Goal: Manage account settings

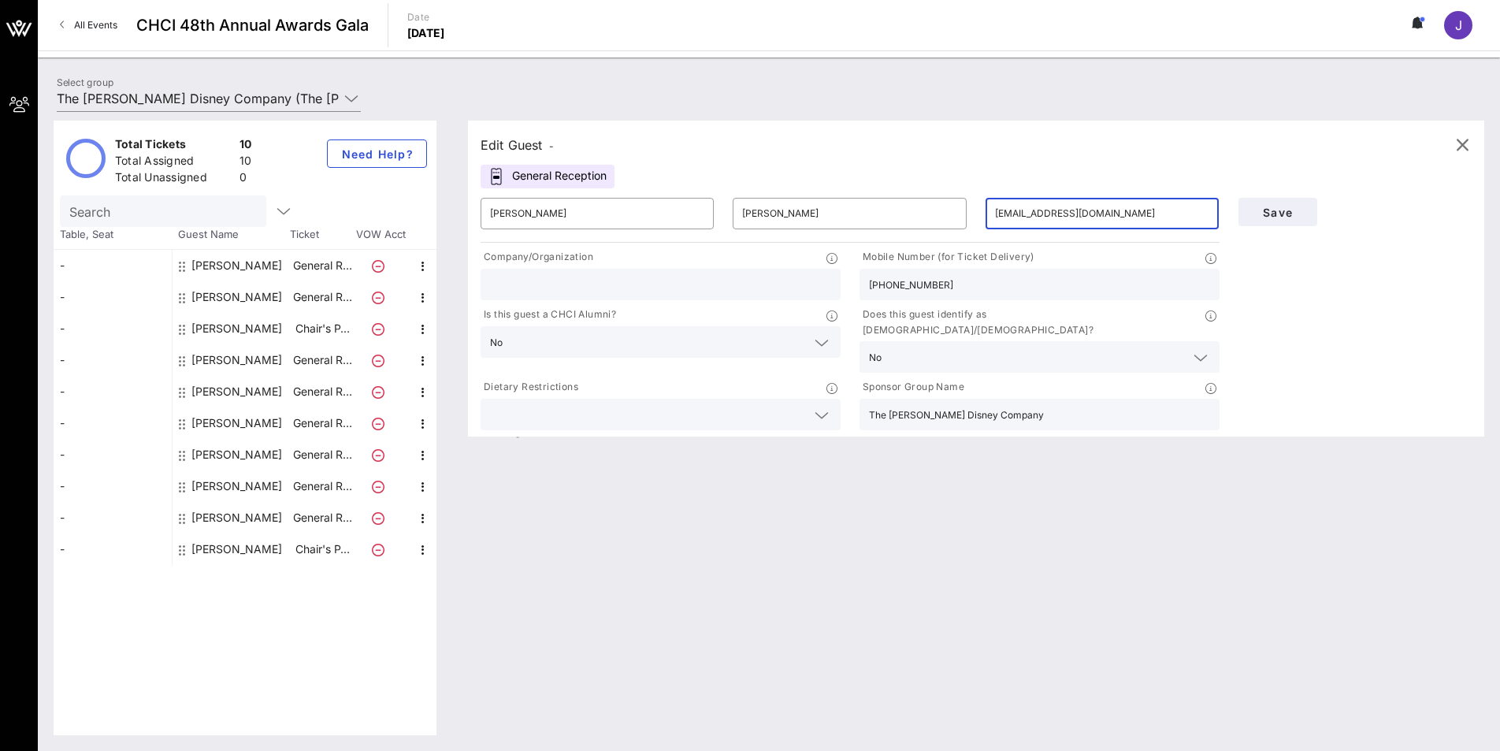
drag, startPoint x: 1043, startPoint y: 203, endPoint x: 931, endPoint y: 194, distance: 113.1
click at [931, 194] on div "​ Fabian ​ [PERSON_NAME] ​ [EMAIL_ADDRESS][DOMAIN_NAME]" at bounding box center [850, 213] width 758 height 50
drag, startPoint x: 643, startPoint y: 211, endPoint x: 475, endPoint y: 202, distance: 168.1
click at [476, 202] on div "​ [PERSON_NAME]" at bounding box center [597, 213] width 252 height 50
type input "Magen"
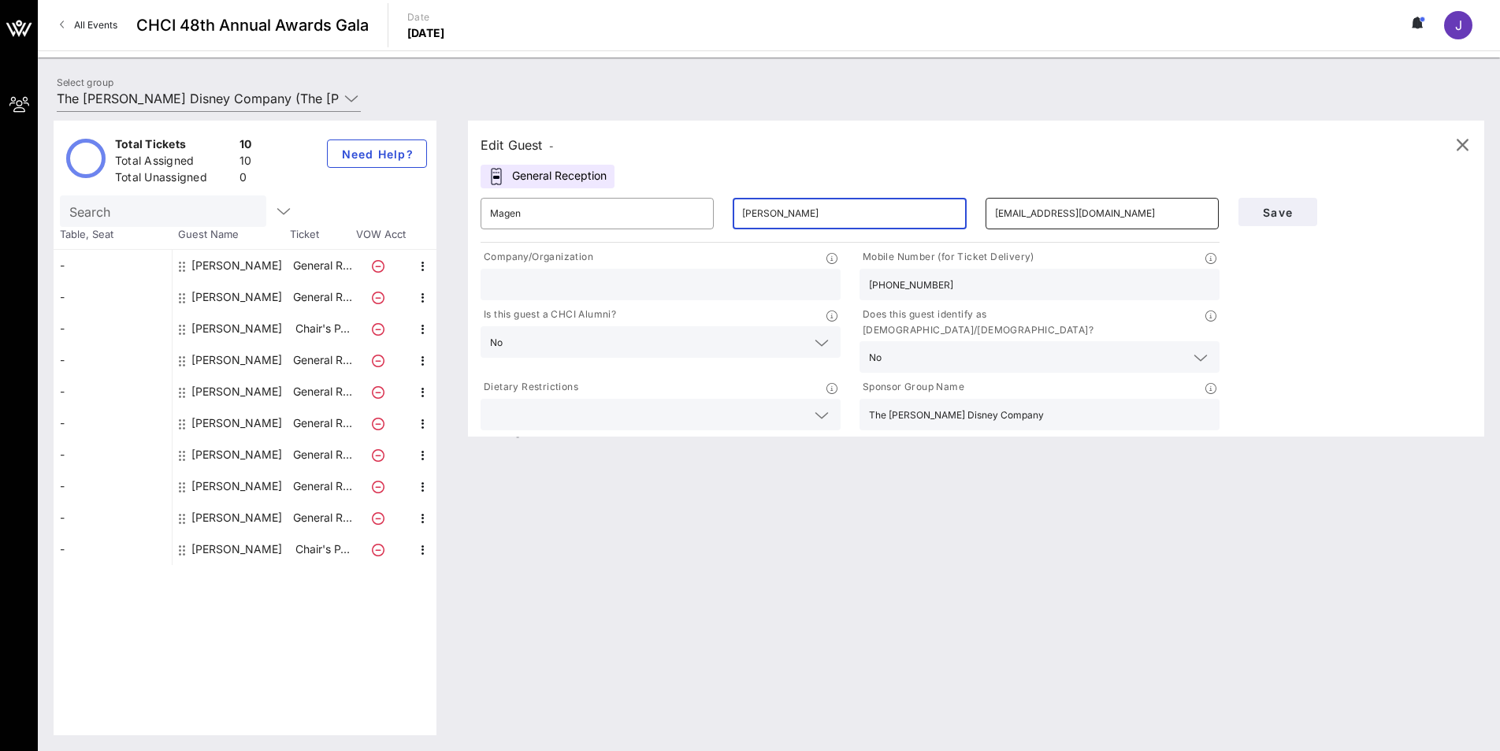
type input "[PERSON_NAME]"
drag, startPoint x: 1159, startPoint y: 220, endPoint x: 938, endPoint y: 190, distance: 222.6
click at [938, 190] on div "​ Magen ​ [PERSON_NAME] ​ [EMAIL_ADDRESS][DOMAIN_NAME]" at bounding box center [850, 213] width 758 height 50
type input "[EMAIL_ADDRESS][DOMAIN_NAME]"
click at [1225, 532] on div "Edit Guest - General Reception ​ Magen ​ [PERSON_NAME] ​ [EMAIL_ADDRESS][DOMAIN…" at bounding box center [968, 428] width 1032 height 615
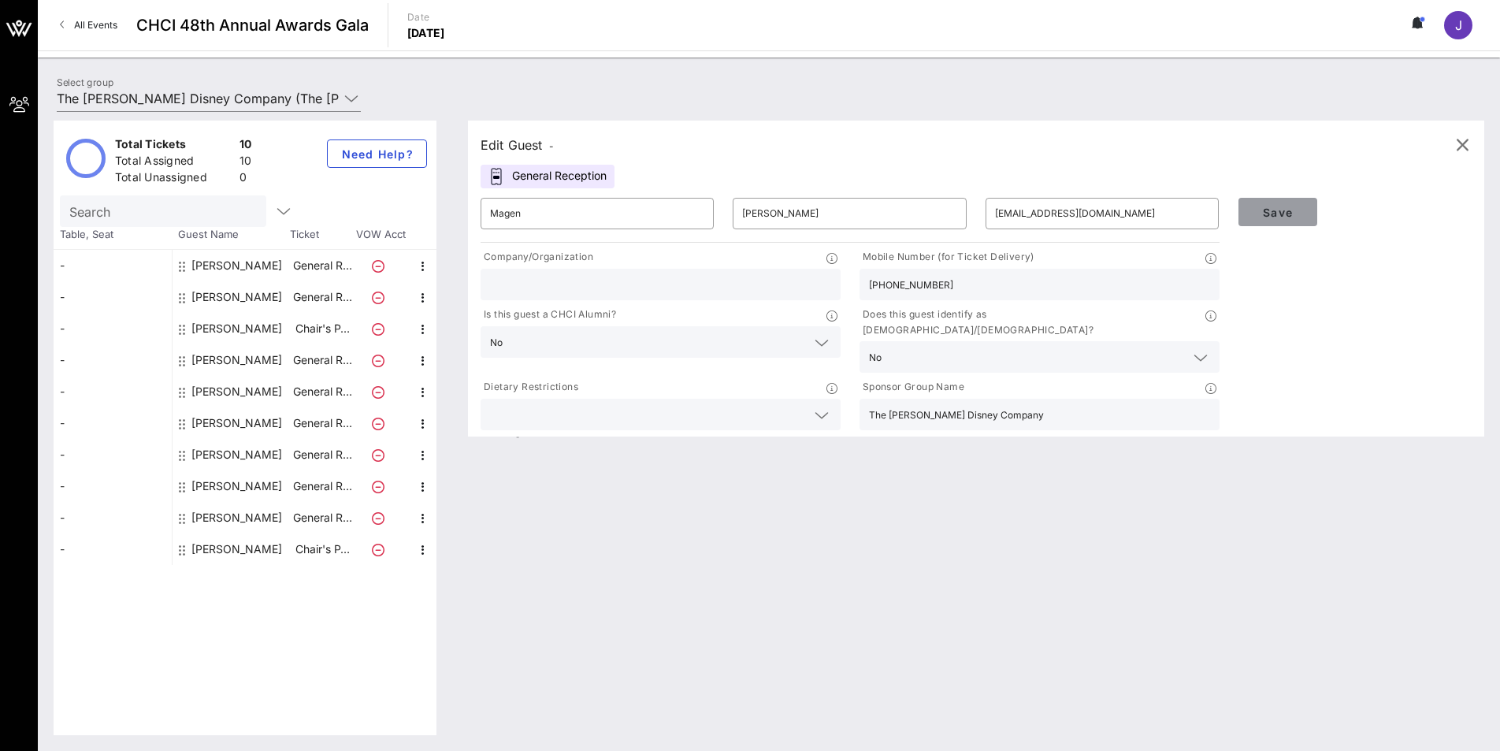
click at [1281, 206] on span "Save" at bounding box center [1278, 212] width 54 height 13
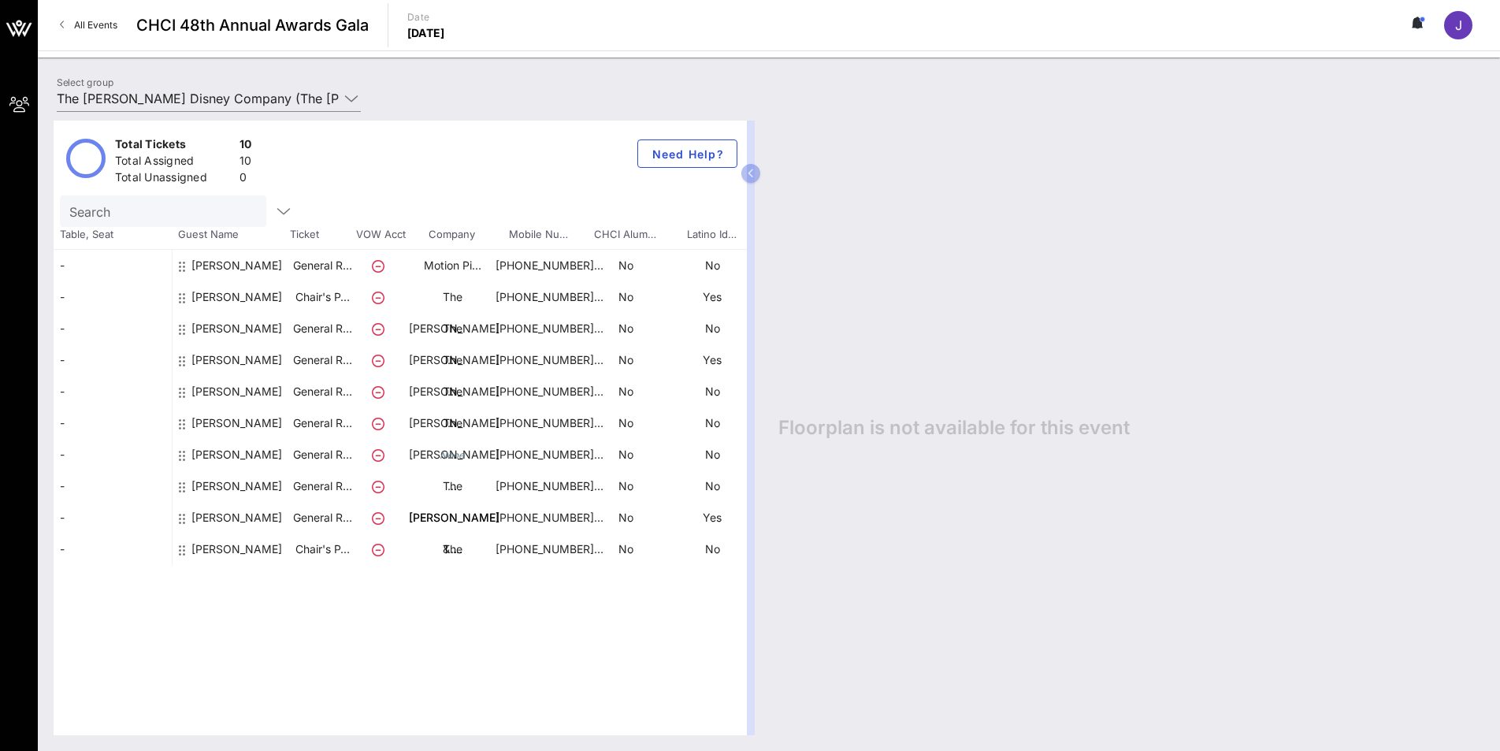
click at [226, 453] on div "[PERSON_NAME]" at bounding box center [236, 492] width 91 height 107
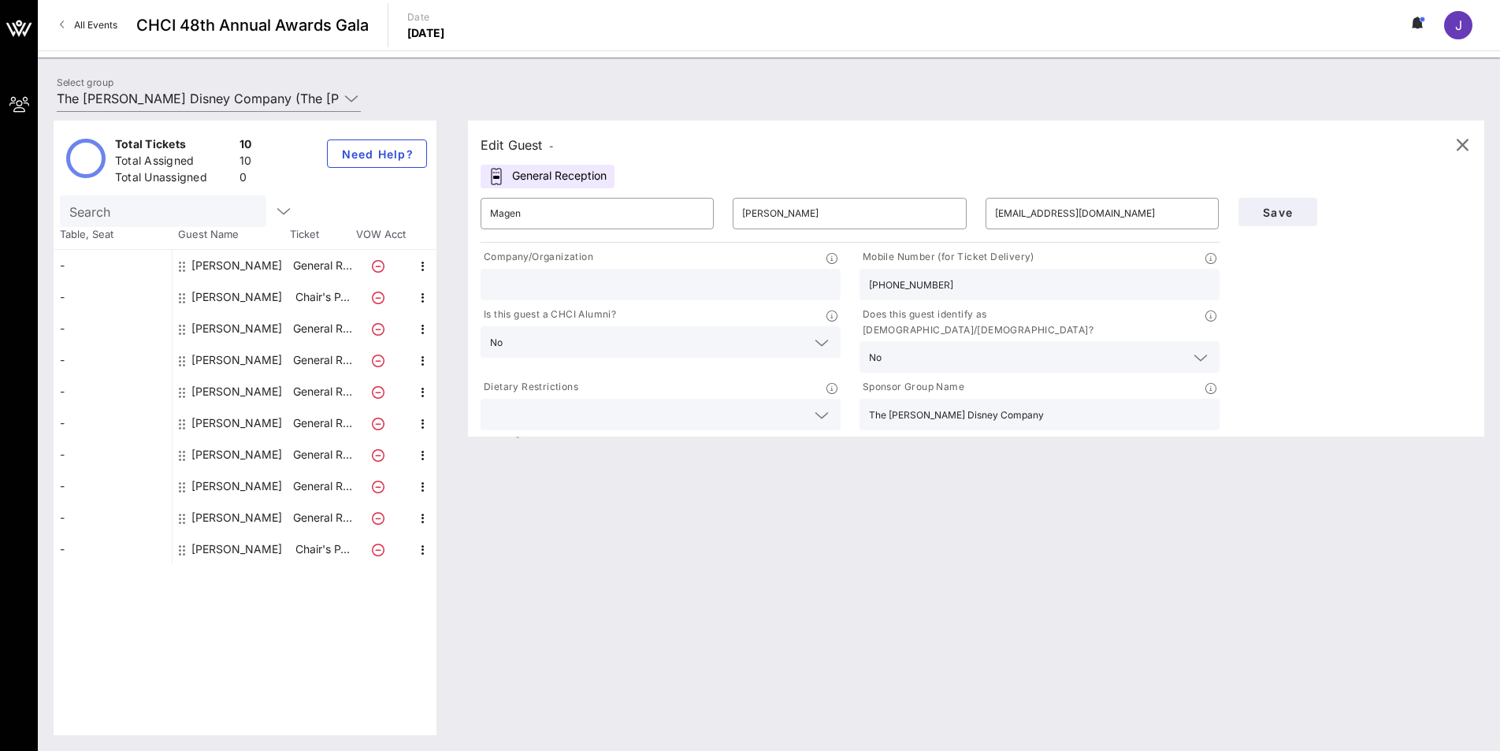
click at [496, 294] on input "text" at bounding box center [660, 284] width 341 height 20
type input "The [PERSON_NAME] Disney Company"
click at [1313, 318] on div "Save" at bounding box center [1355, 310] width 253 height 245
click at [1264, 210] on span "Save" at bounding box center [1278, 212] width 54 height 13
